Goal: Check status: Check status

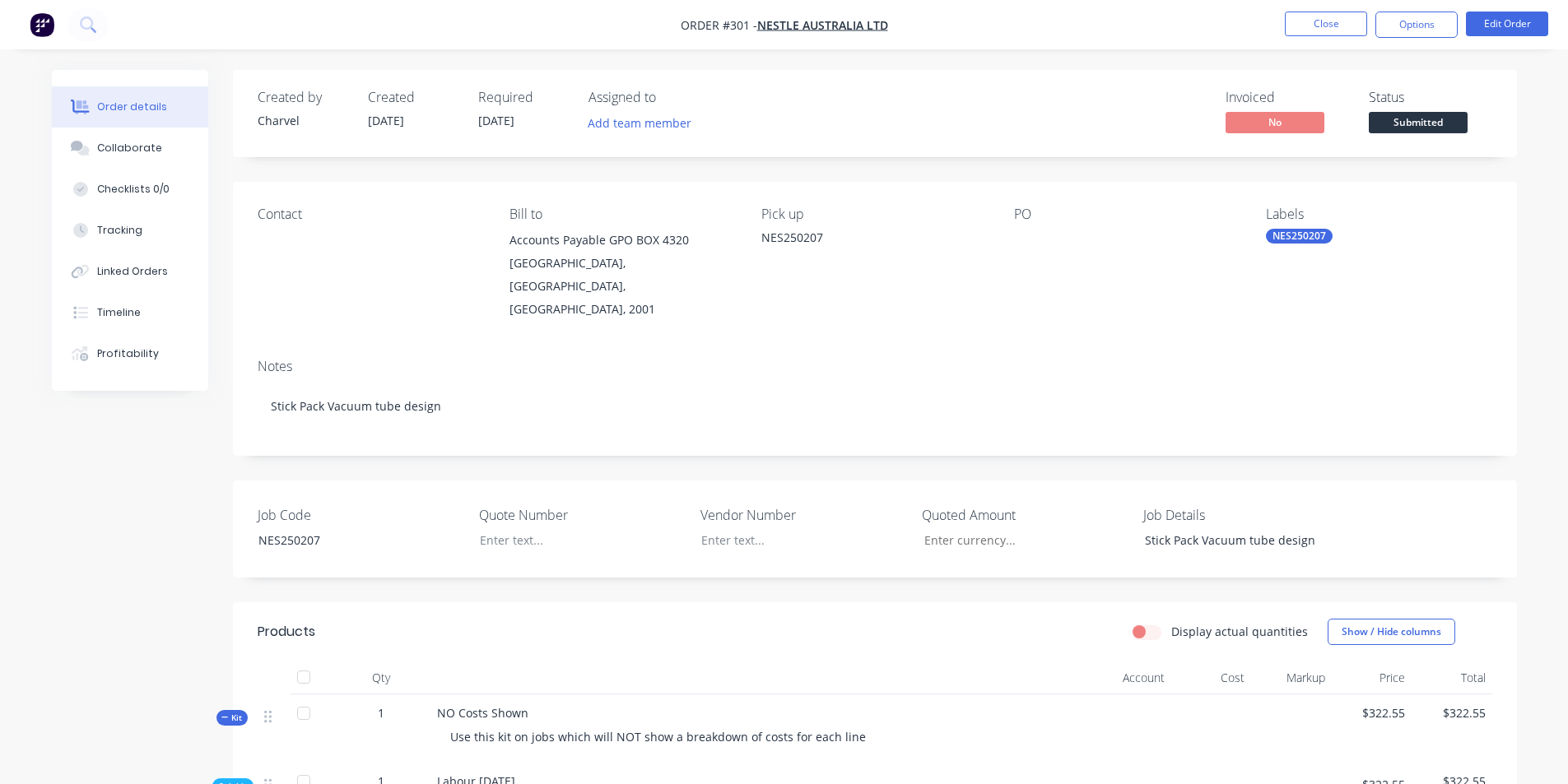
scroll to position [411, 0]
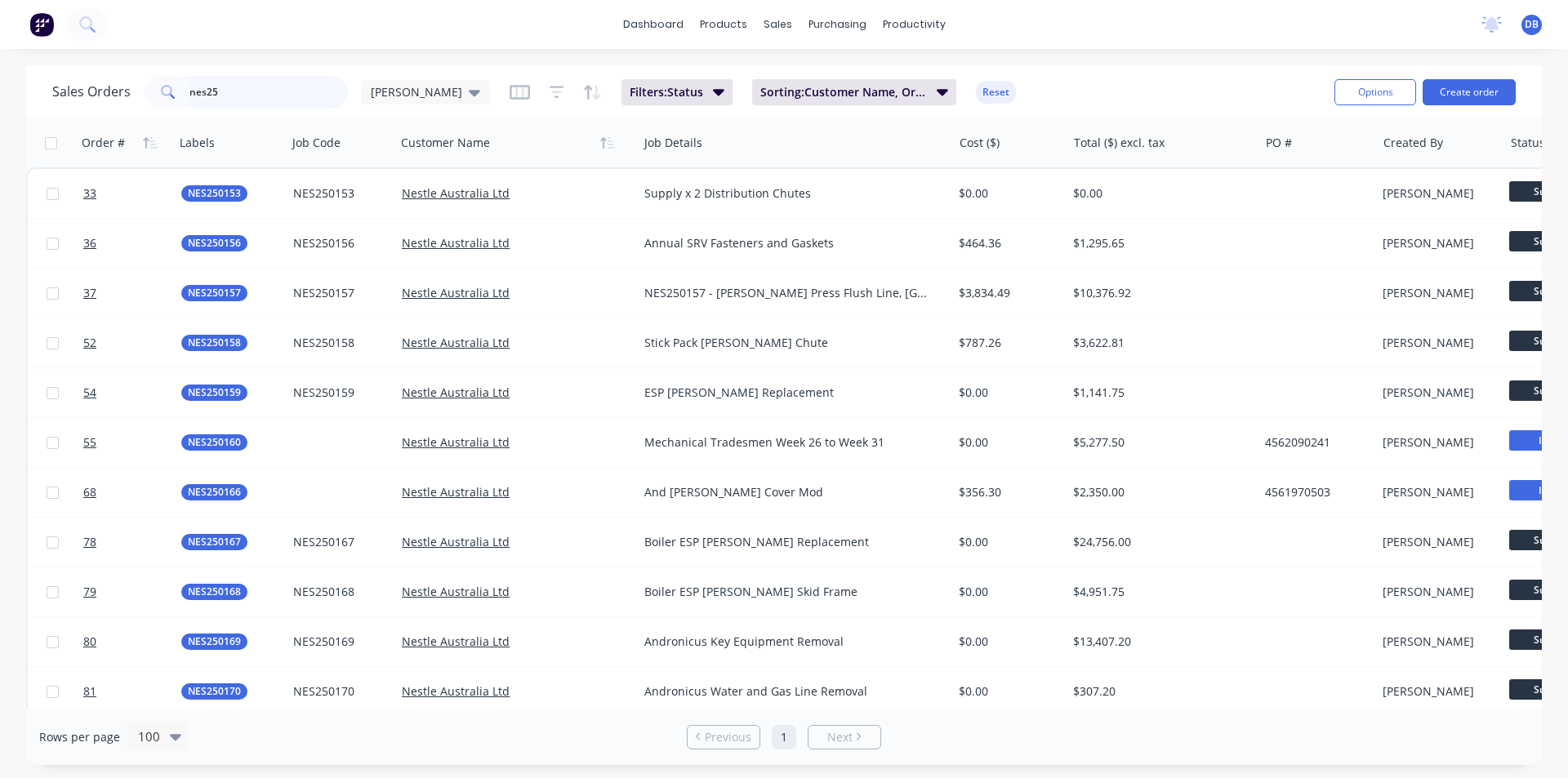
click at [221, 93] on input "nes25" at bounding box center [269, 92] width 160 height 33
type input "nes250185"
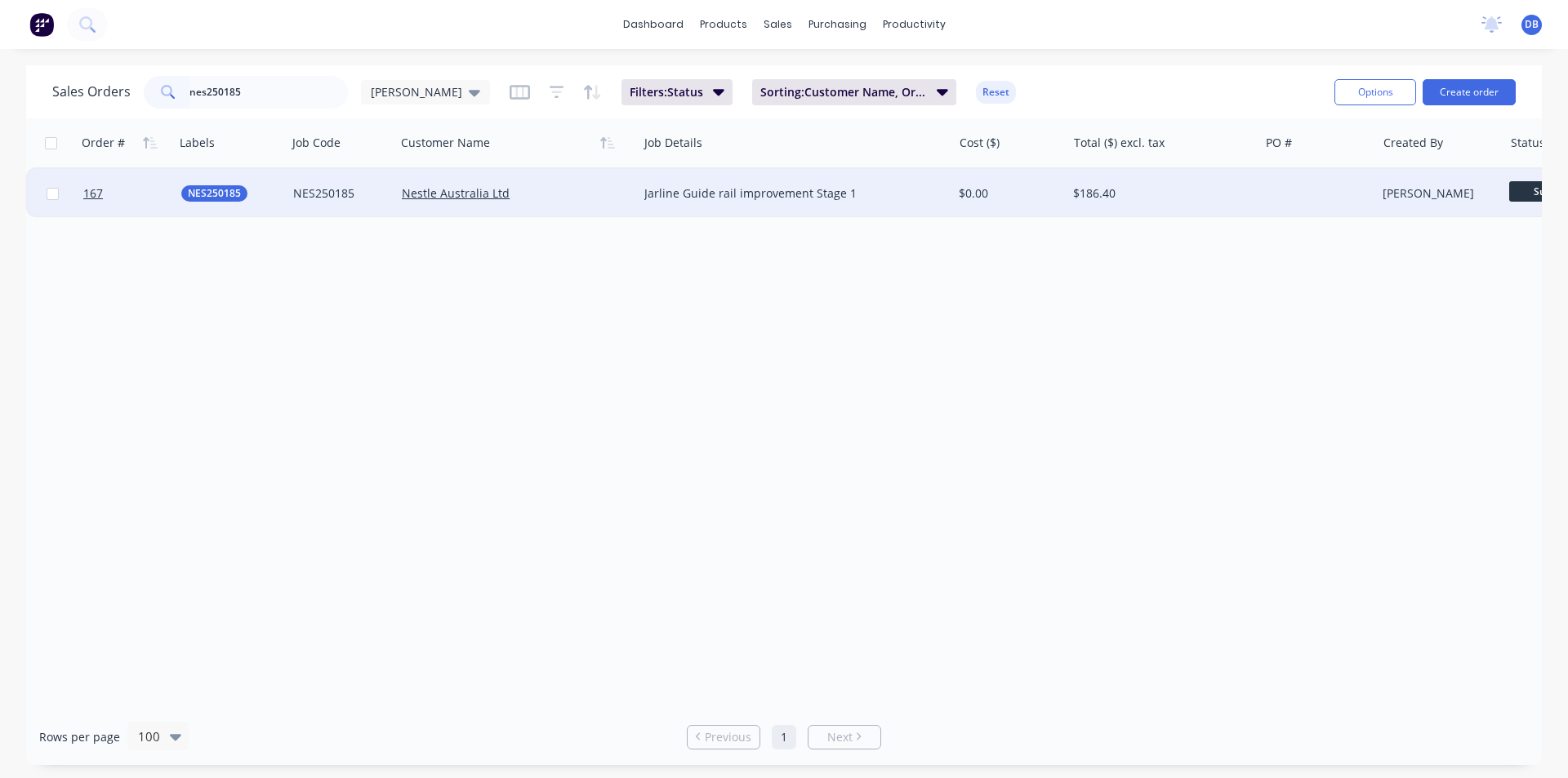
click at [1191, 196] on div "$186.40" at bounding box center [1158, 193] width 170 height 17
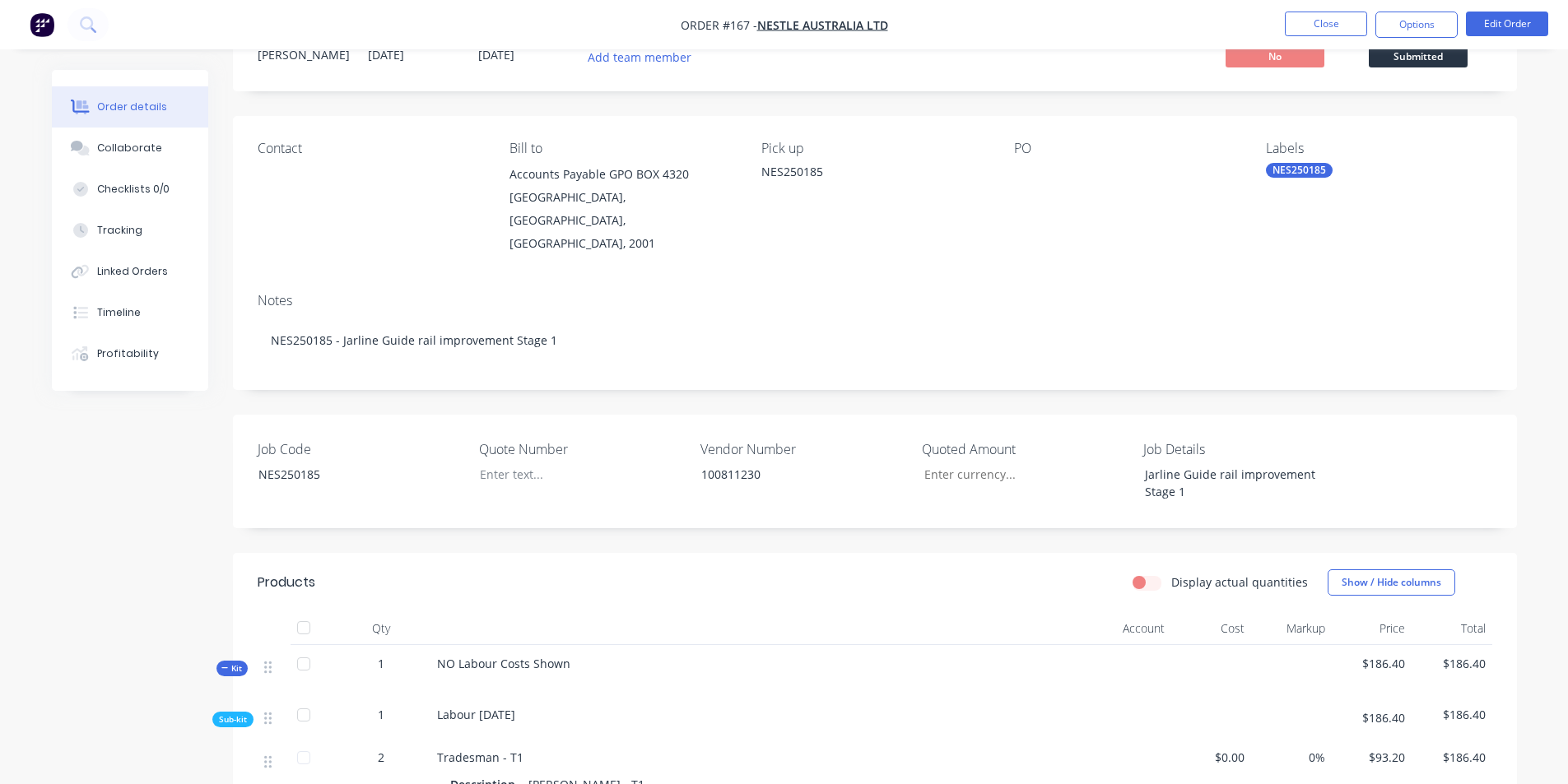
scroll to position [164, 0]
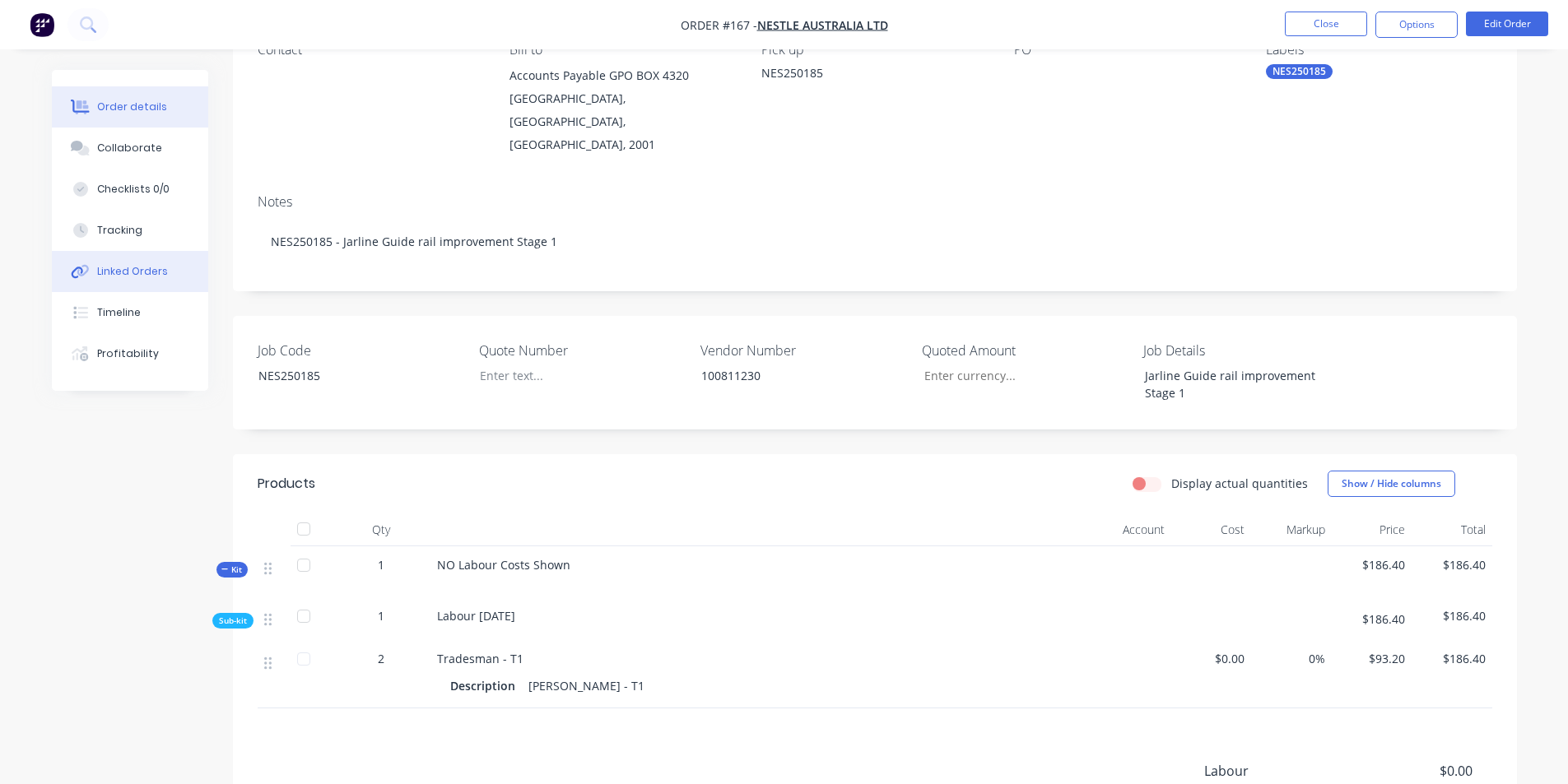
click at [99, 271] on div "Linked Orders" at bounding box center [132, 271] width 71 height 15
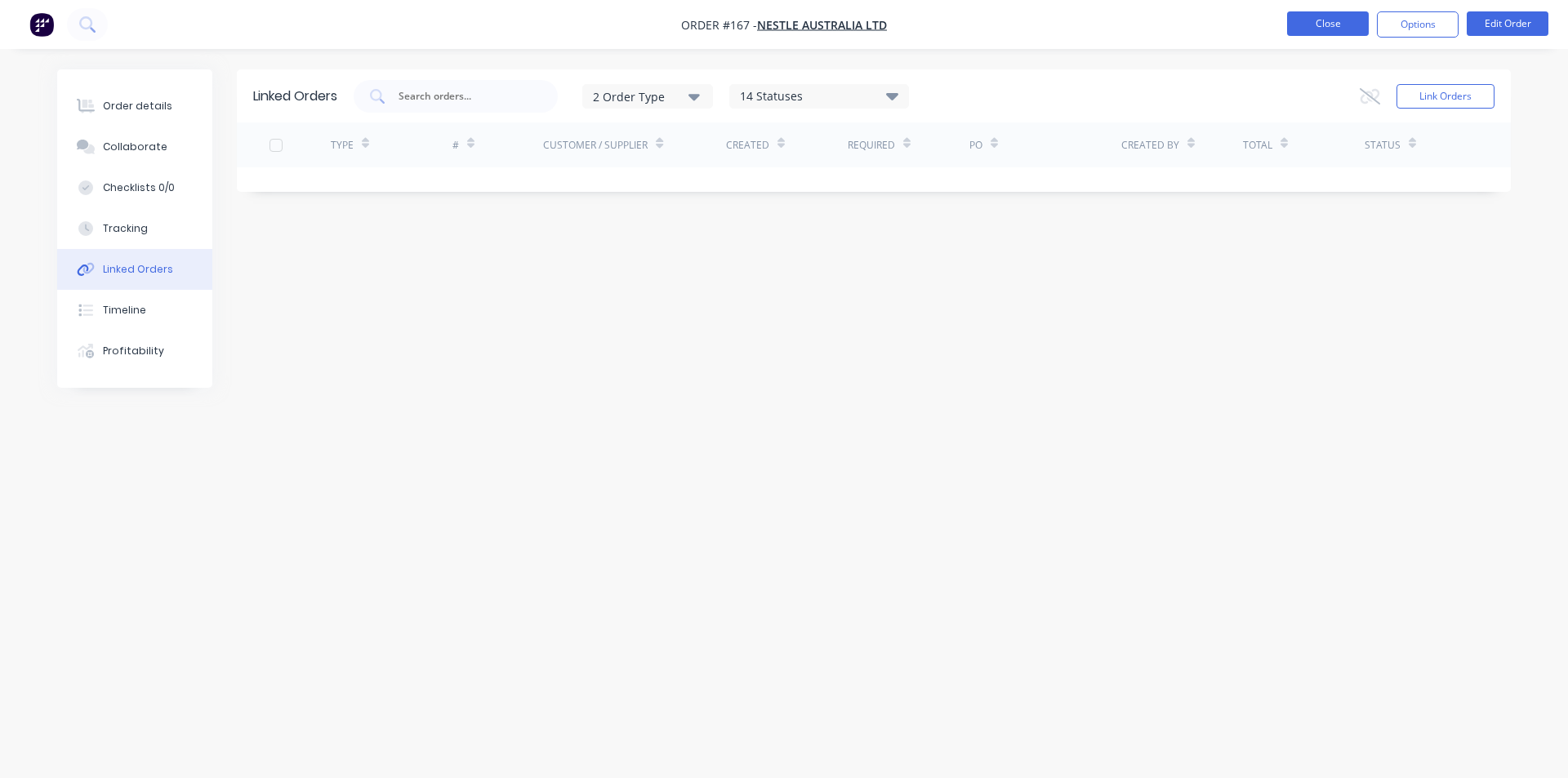
click at [1312, 26] on button "Close" at bounding box center [1327, 24] width 82 height 25
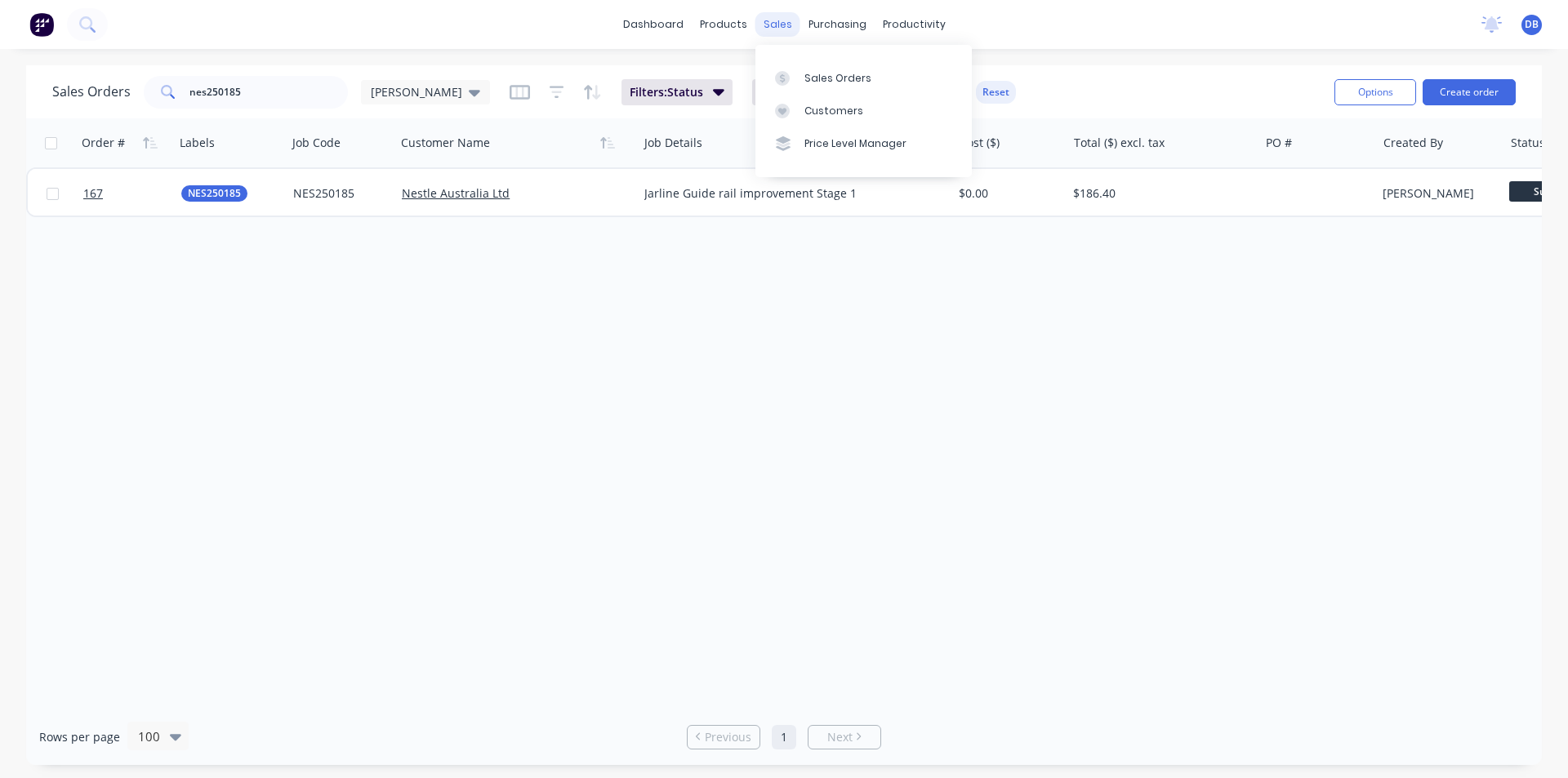
click at [780, 18] on div "sales" at bounding box center [777, 25] width 45 height 25
click at [805, 84] on div "Sales Orders" at bounding box center [838, 78] width 67 height 15
click at [800, 75] on link "Sales Orders" at bounding box center [864, 77] width 217 height 33
click at [251, 96] on input "nes250185" at bounding box center [269, 92] width 160 height 33
click at [270, 93] on input "nes250159" at bounding box center [269, 92] width 160 height 33
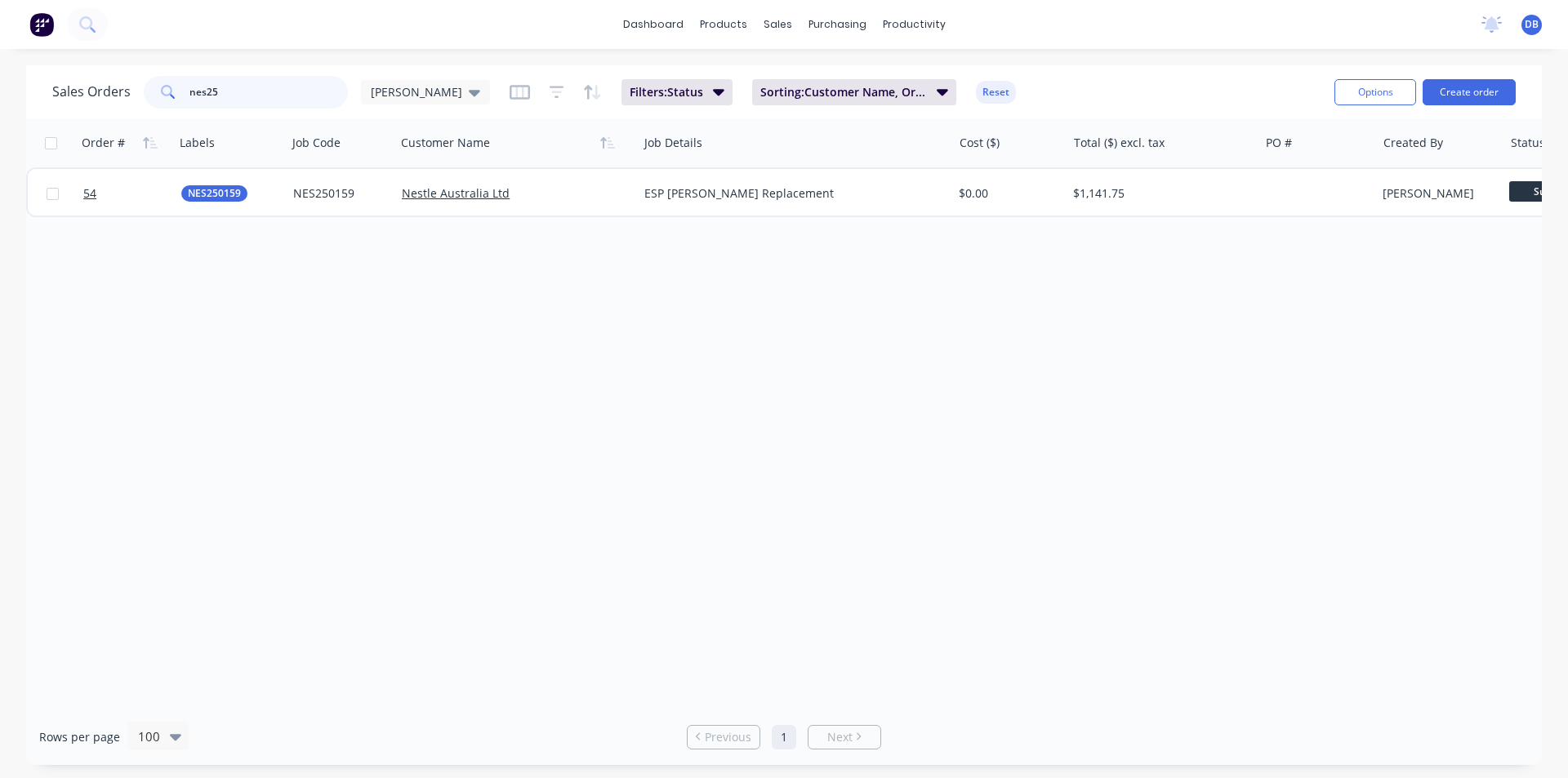
type input "nes25"
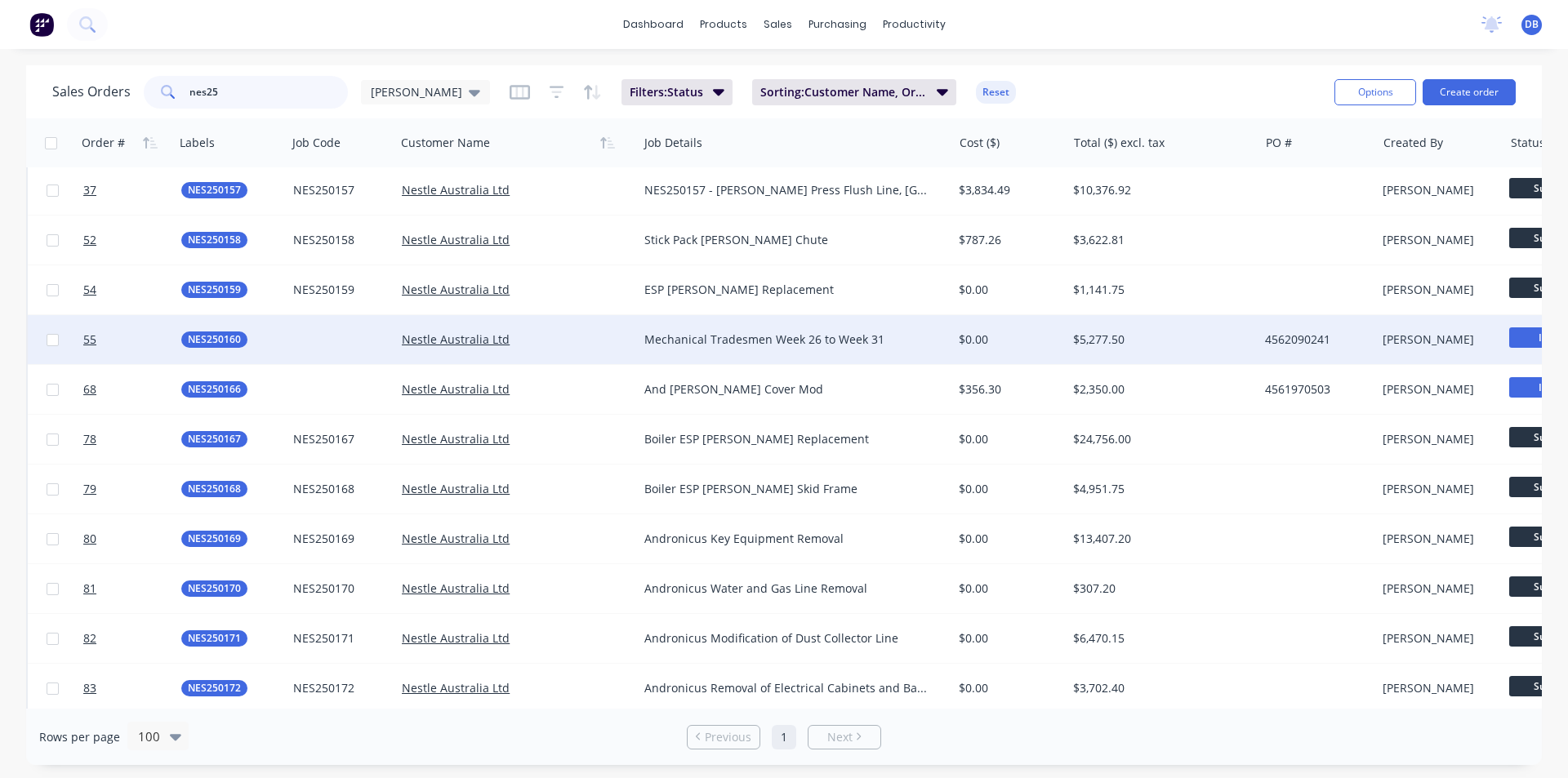
scroll to position [73, 0]
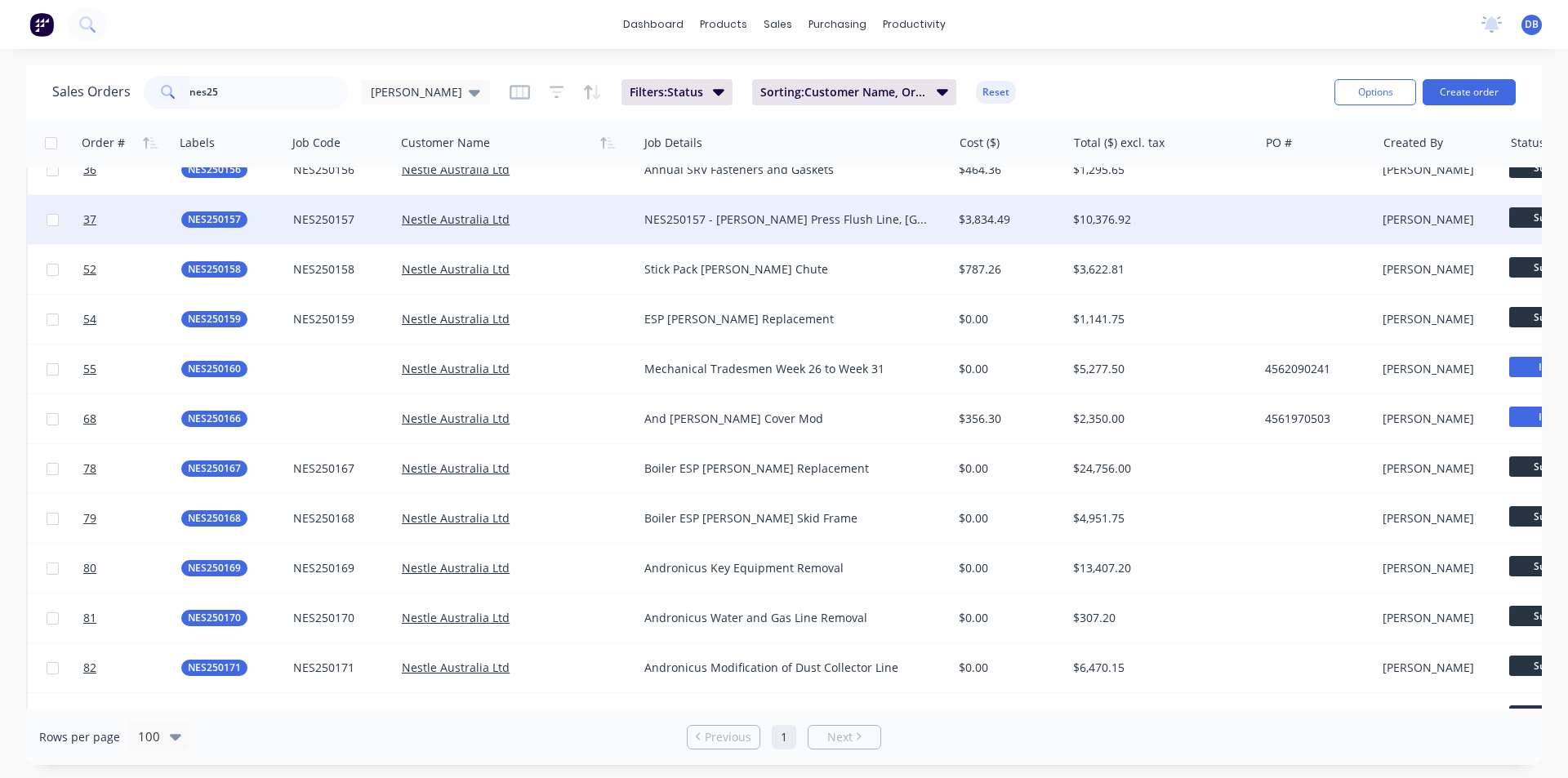
click at [1193, 220] on div "$10,376.92" at bounding box center [1158, 219] width 170 height 17
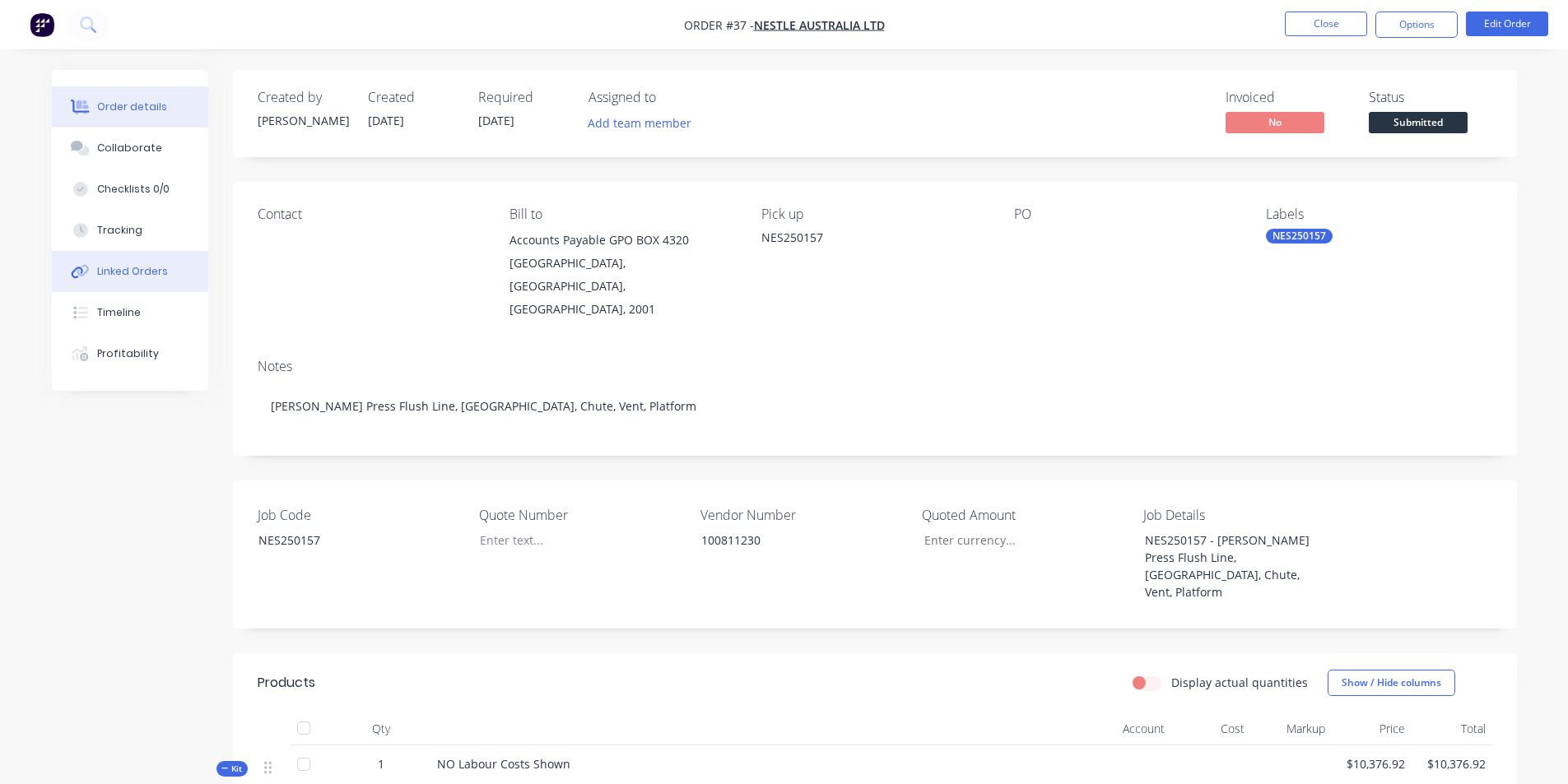
click at [125, 265] on div "Linked Orders" at bounding box center [132, 271] width 71 height 15
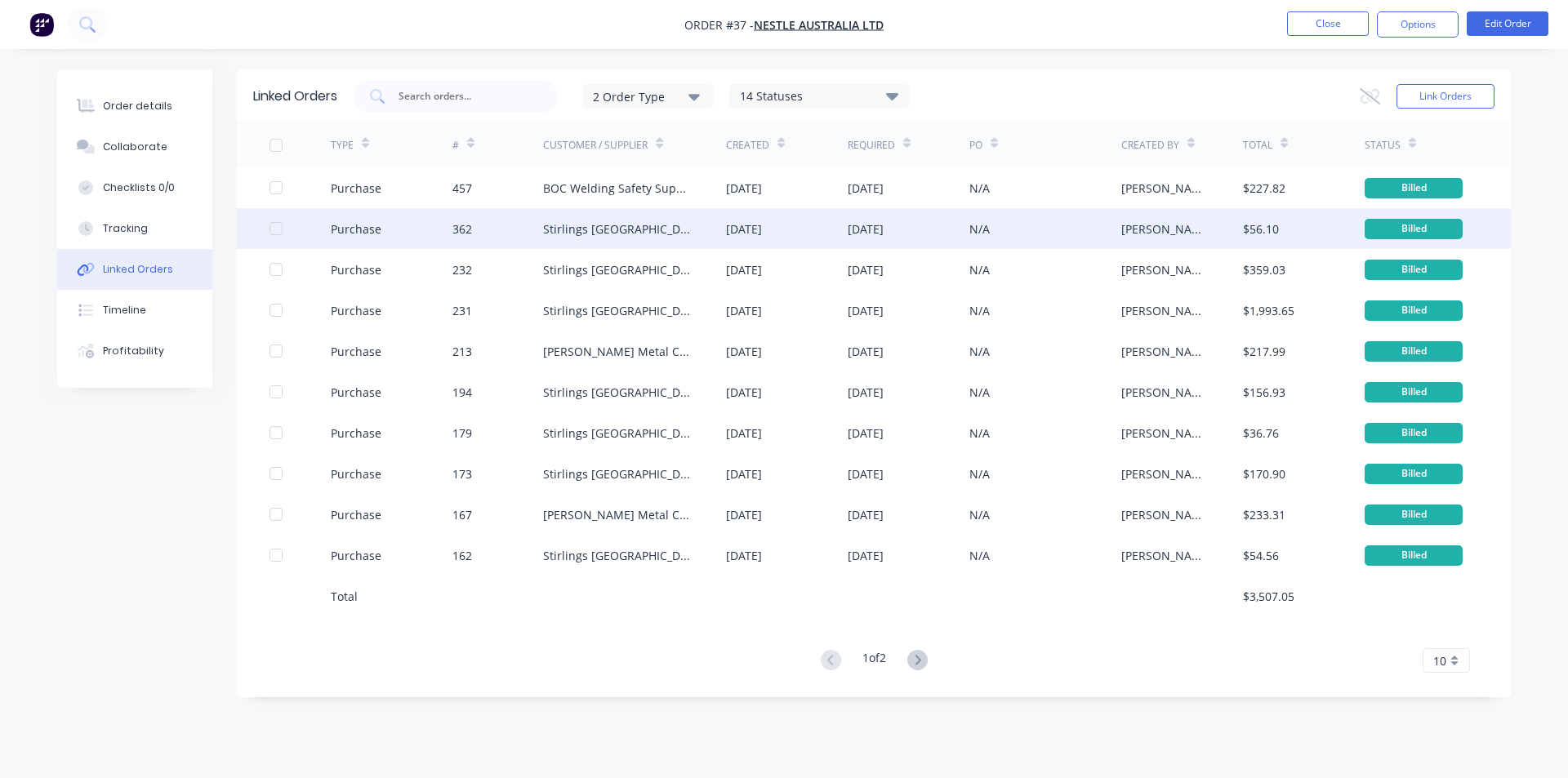
click at [1076, 225] on div "N/A" at bounding box center [1045, 228] width 152 height 41
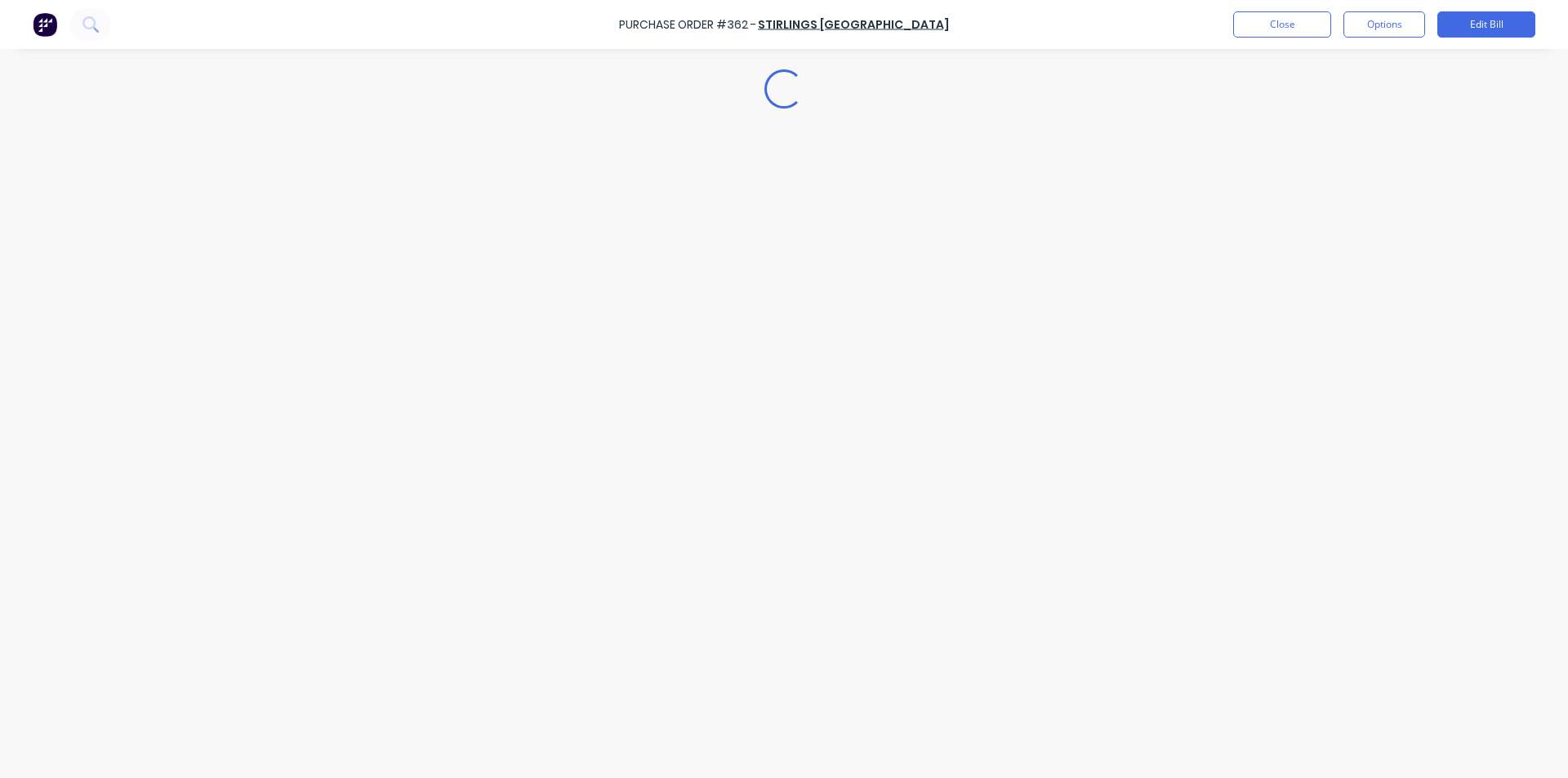
type textarea "x"
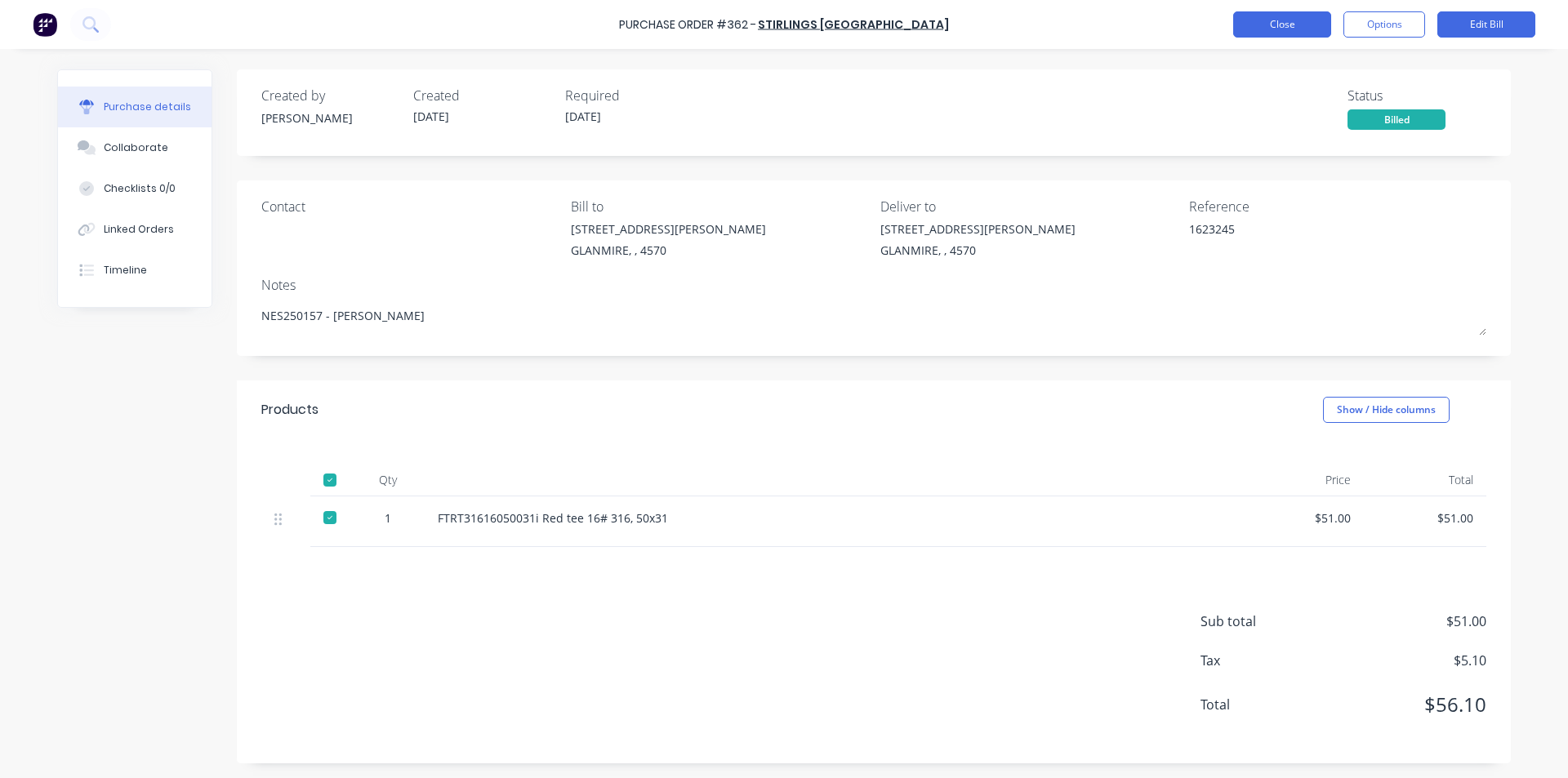
click at [1321, 28] on button "Close" at bounding box center [1282, 25] width 98 height 26
